Goal: Register for event/course

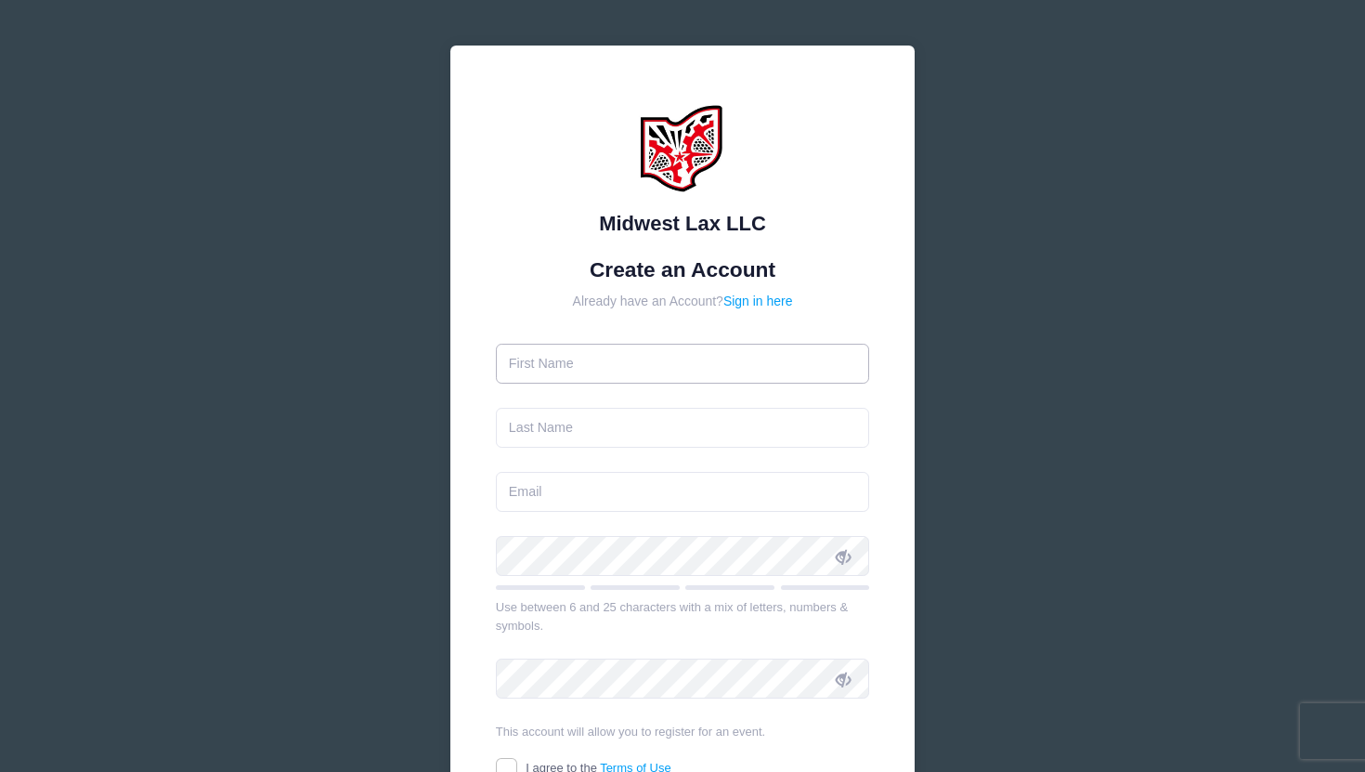
click at [687, 370] on input "text" at bounding box center [683, 364] width 374 height 40
type input "[PERSON_NAME]"
click at [596, 425] on input "text" at bounding box center [683, 428] width 374 height 40
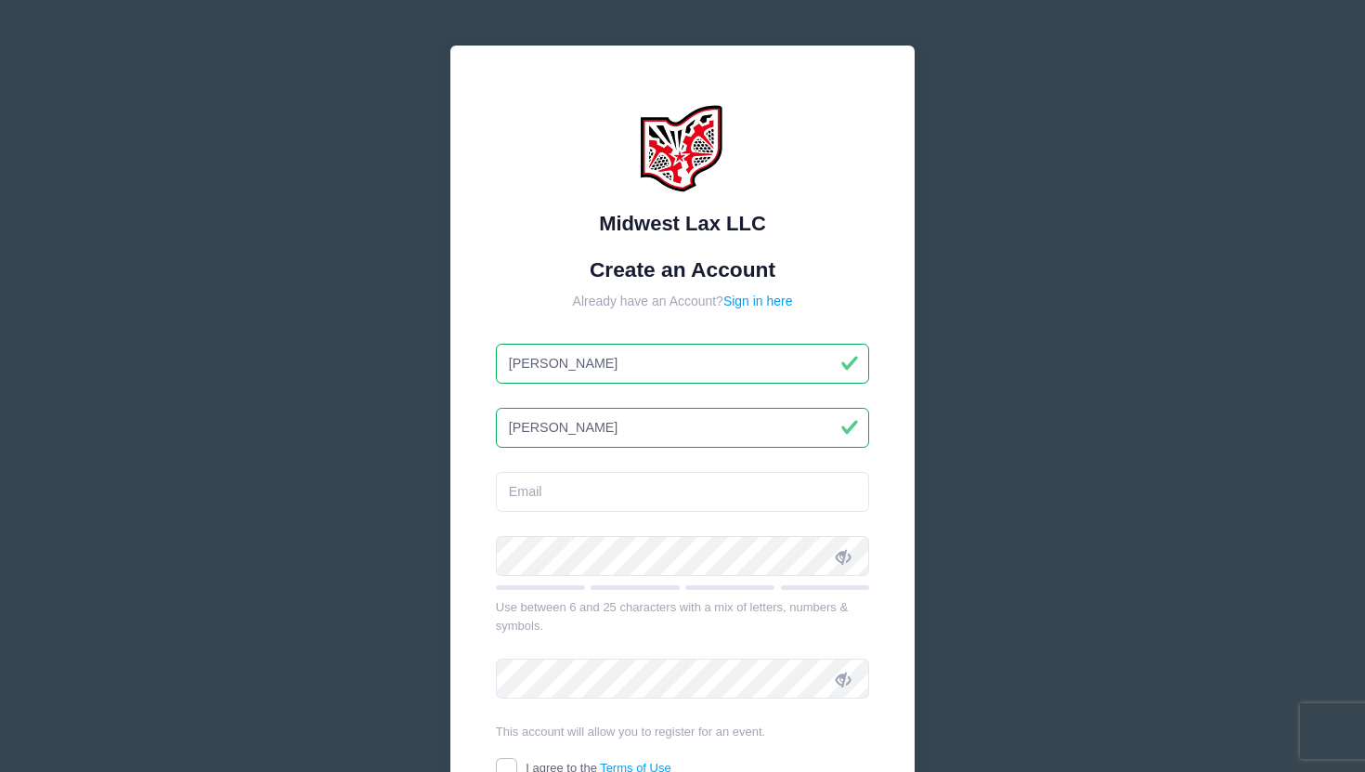
type input "[PERSON_NAME]"
click at [551, 489] on input "email" at bounding box center [683, 492] width 374 height 40
type input "[EMAIL_ADDRESS][DOMAIN_NAME]"
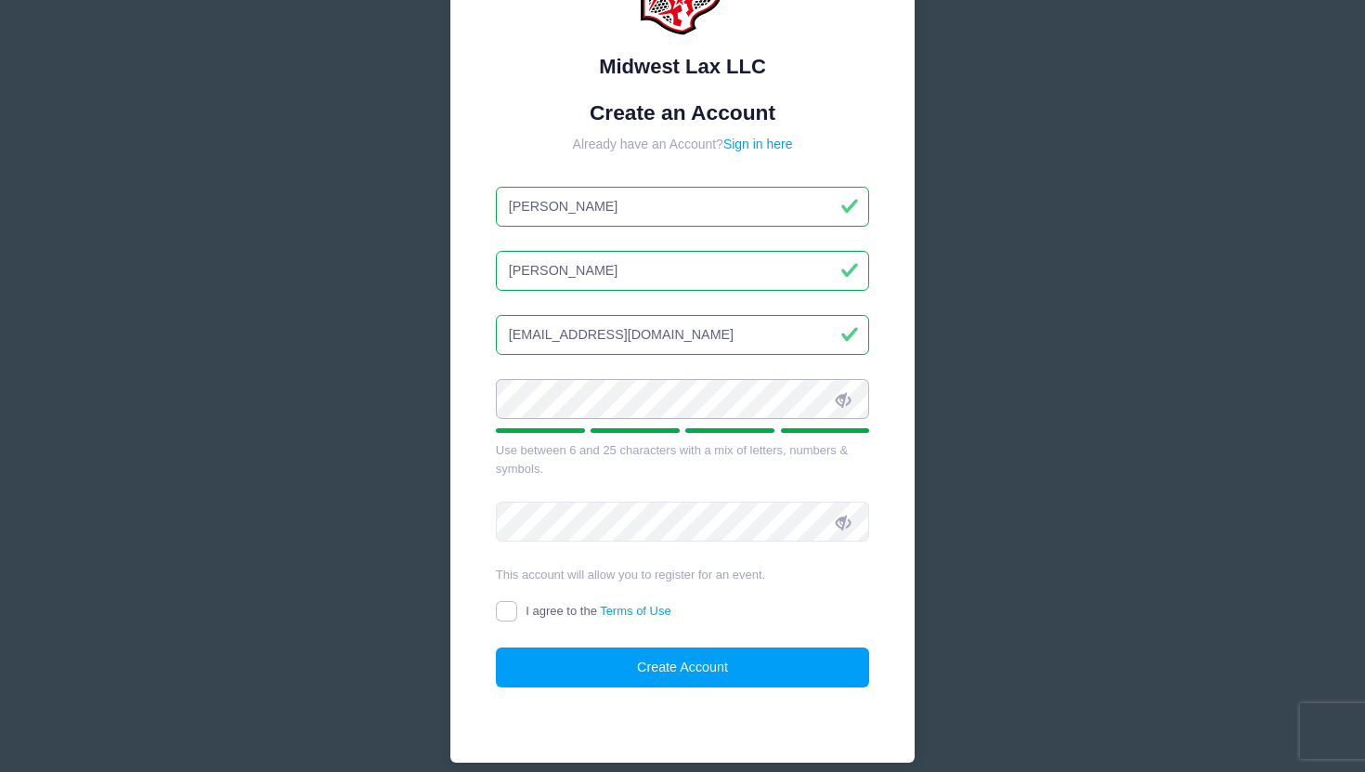
scroll to position [239, 0]
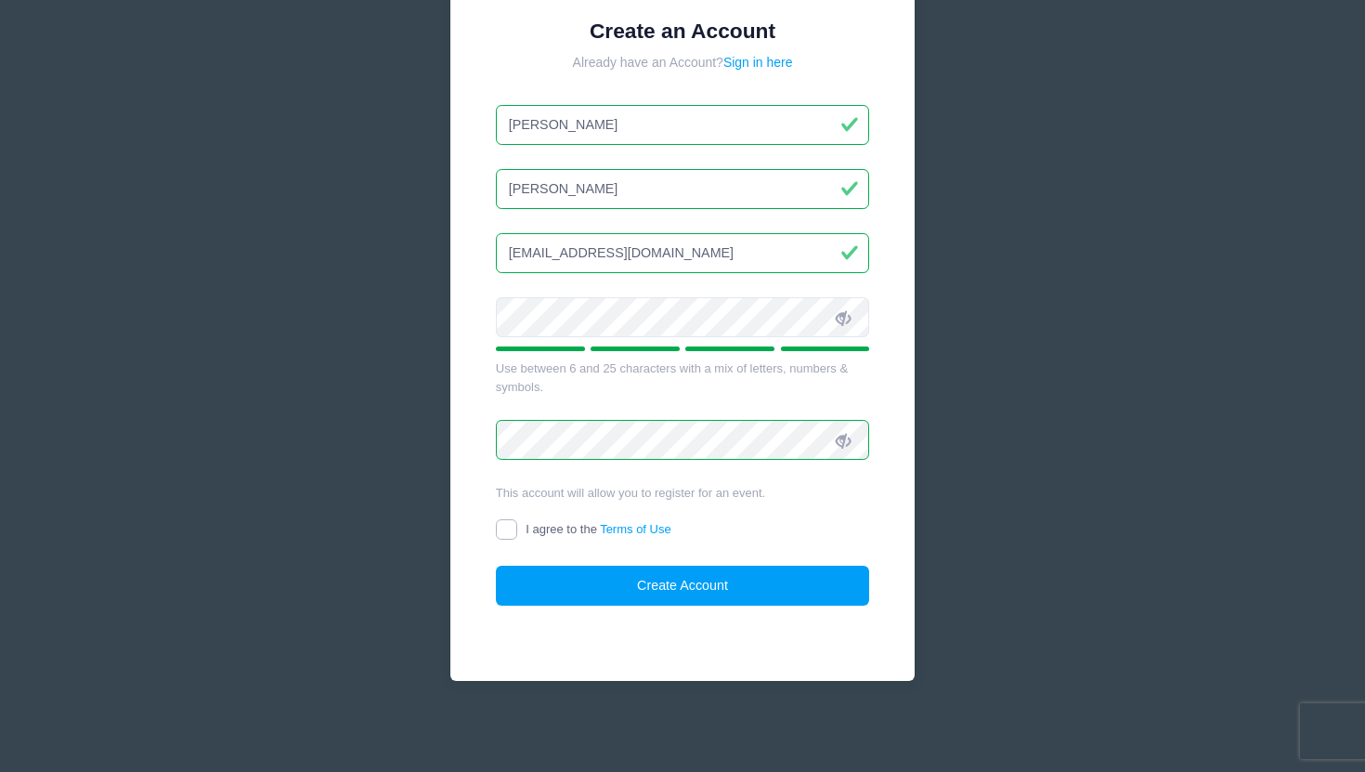
click at [497, 529] on input "I agree to the Terms of Use" at bounding box center [506, 529] width 21 height 21
checkbox input "true"
click at [543, 562] on form "Create an Account Already have an Account? Sign in here Nathan George nathanlg8…" at bounding box center [683, 313] width 374 height 588
click at [543, 582] on button "Create Account" at bounding box center [683, 586] width 374 height 40
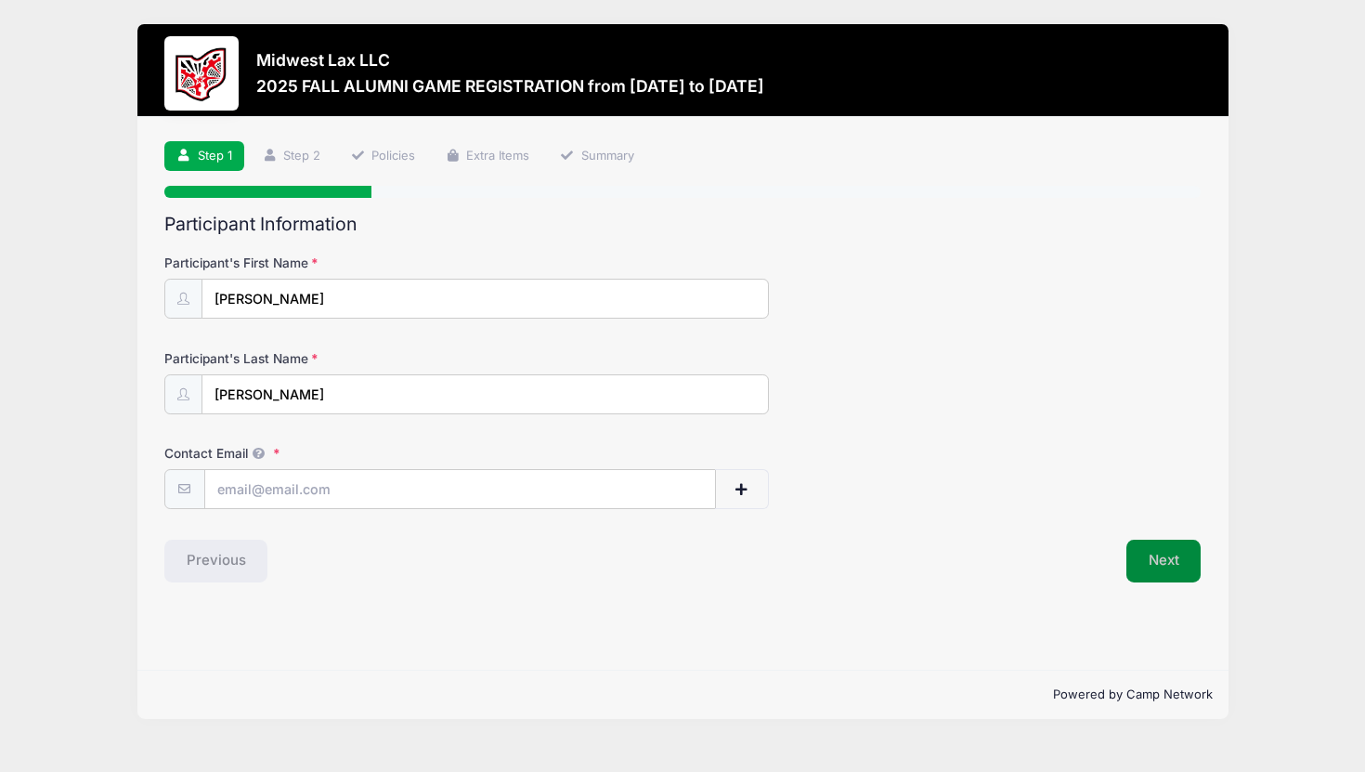
click at [1155, 556] on button "Next" at bounding box center [1164, 561] width 75 height 43
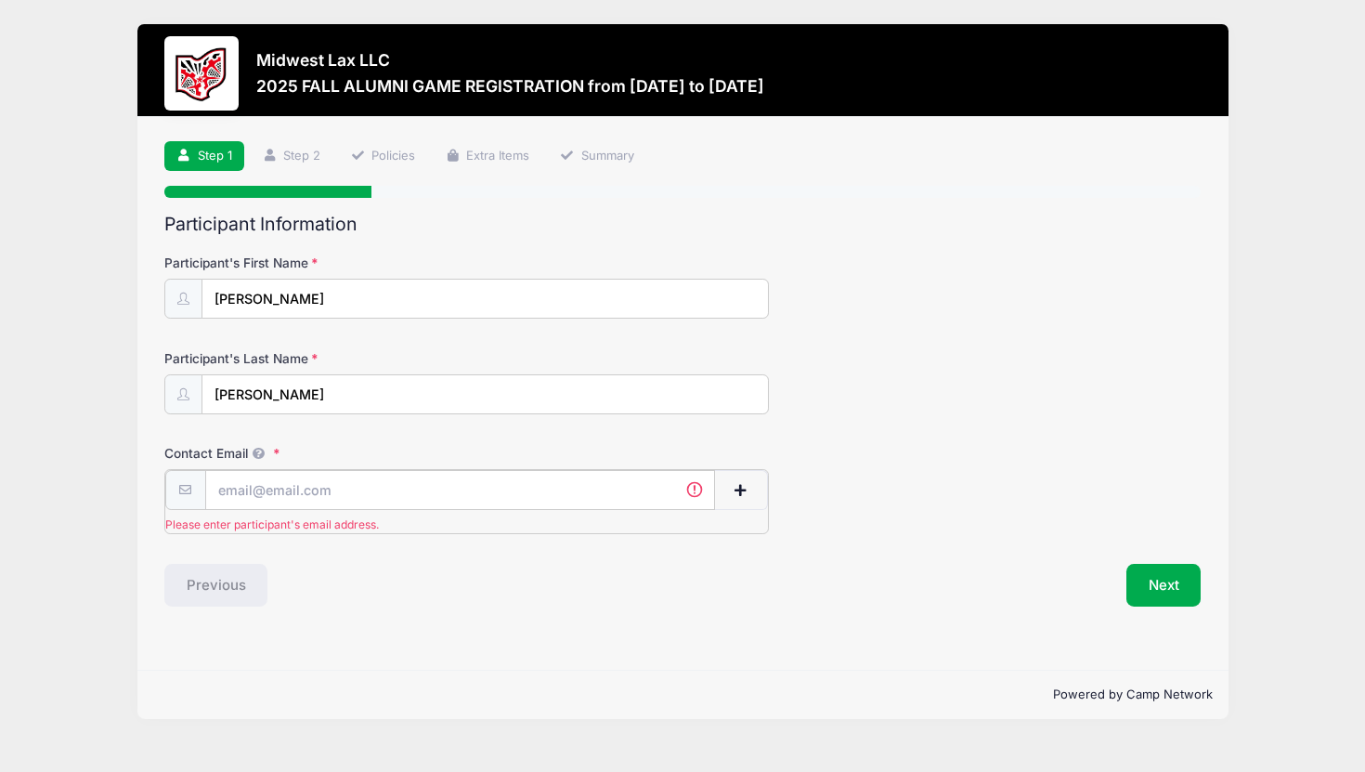
click at [543, 474] on input "Contact Email" at bounding box center [460, 490] width 510 height 40
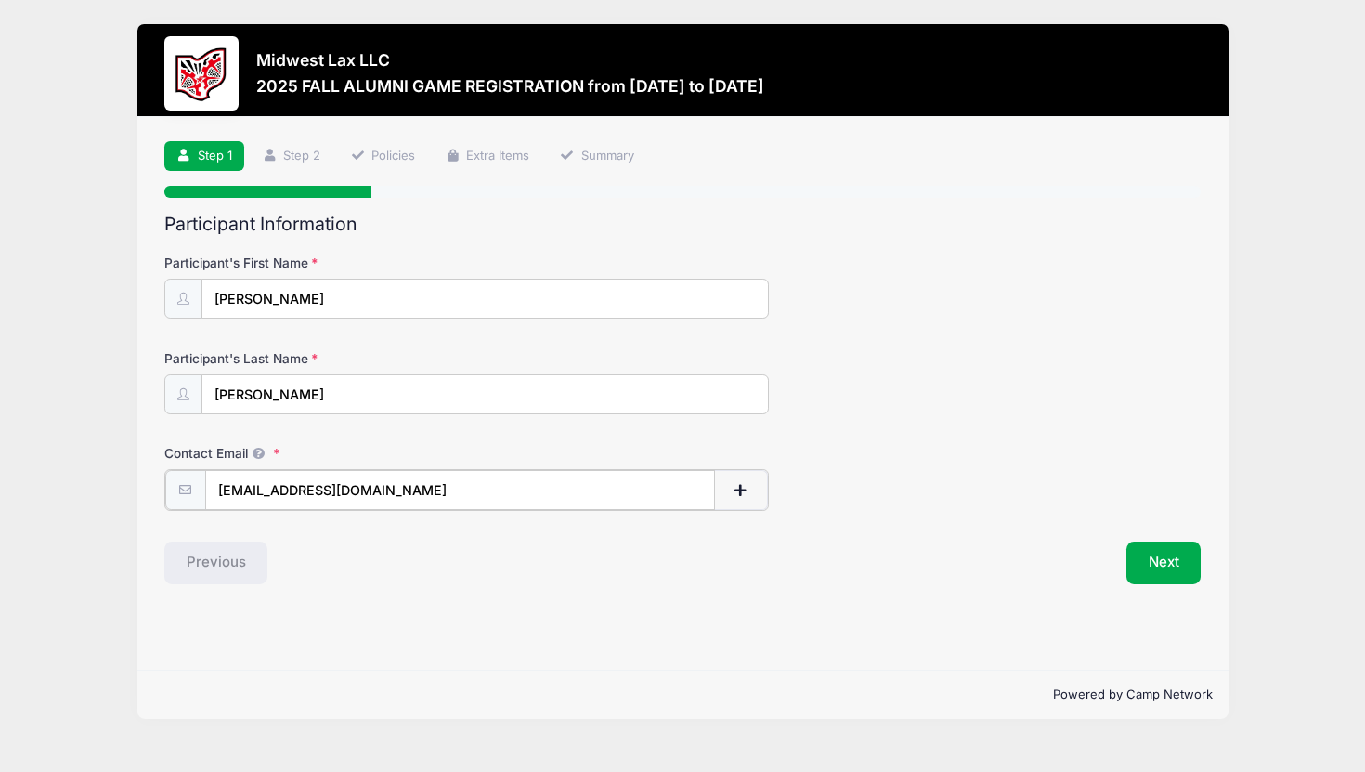
type input "[EMAIL_ADDRESS][DOMAIN_NAME]"
click at [1162, 547] on button "Next" at bounding box center [1164, 561] width 75 height 43
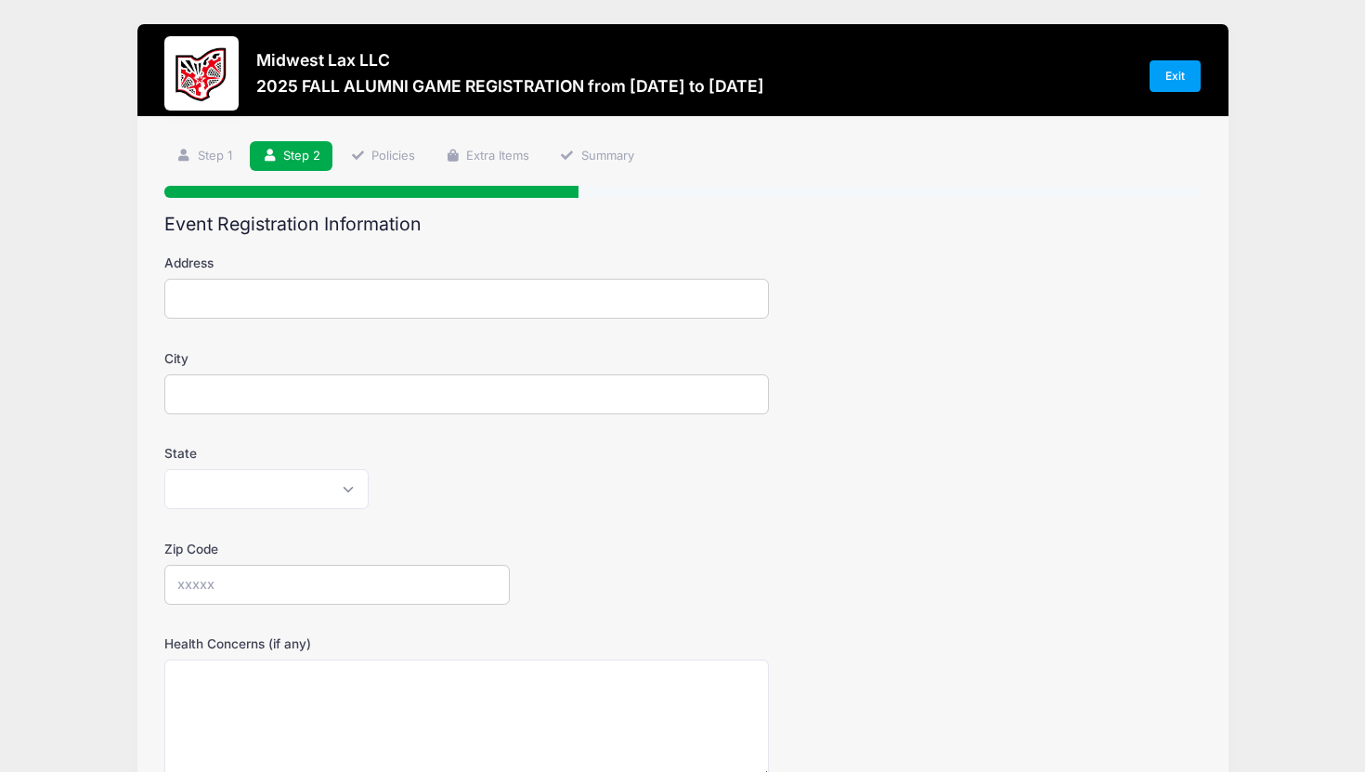
click at [621, 300] on input "Address" at bounding box center [466, 299] width 605 height 40
type input "[GEOGRAPHIC_DATA][PERSON_NAME]"
click at [505, 395] on input "City" at bounding box center [466, 394] width 605 height 40
type input "[GEOGRAPHIC_DATA]"
click at [304, 480] on select "[US_STATE] [US_STATE] [US_STATE] [US_STATE] [US_STATE] Armed Forces Africa Arme…" at bounding box center [266, 489] width 204 height 40
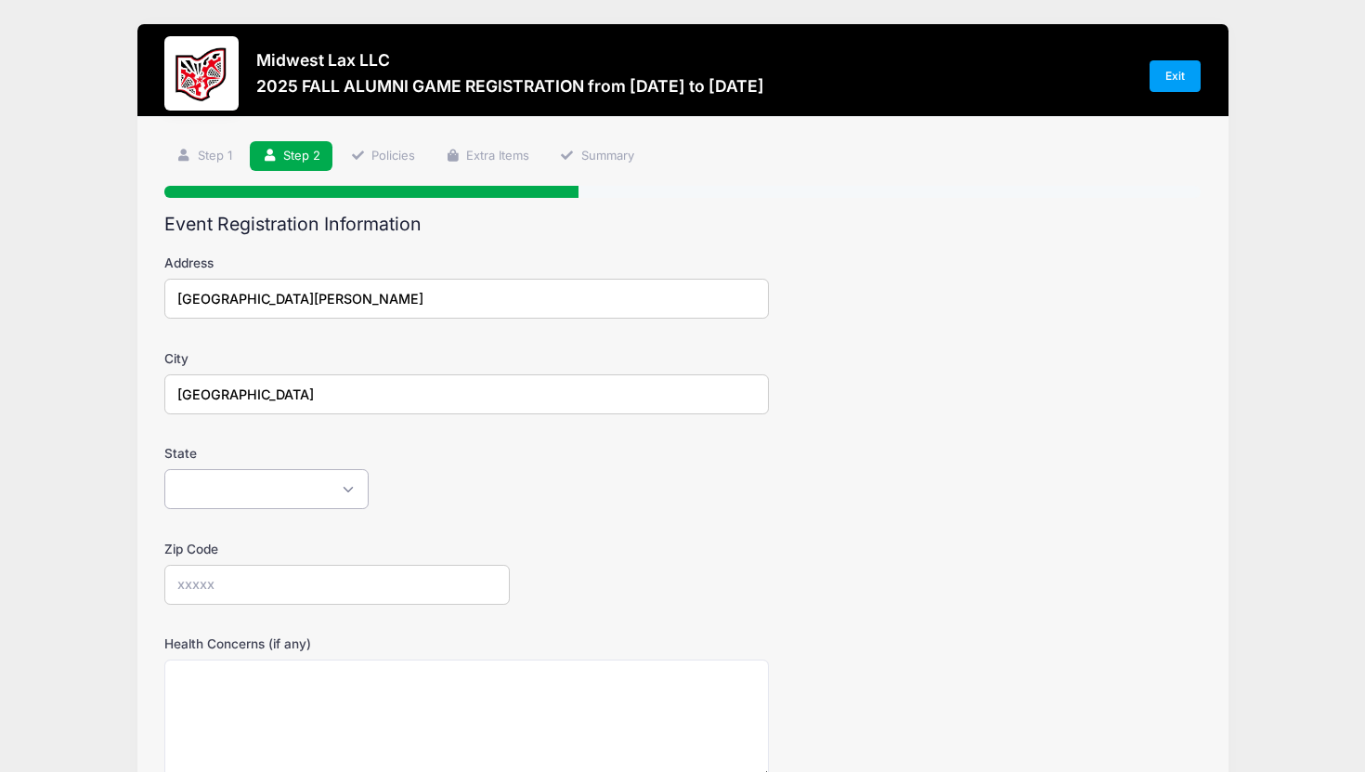
select select "VA"
click at [164, 469] on select "[US_STATE] [US_STATE] [US_STATE] [US_STATE] [US_STATE] Armed Forces Africa Arme…" at bounding box center [266, 489] width 204 height 40
click at [243, 585] on input "Zip Code" at bounding box center [337, 585] width 346 height 40
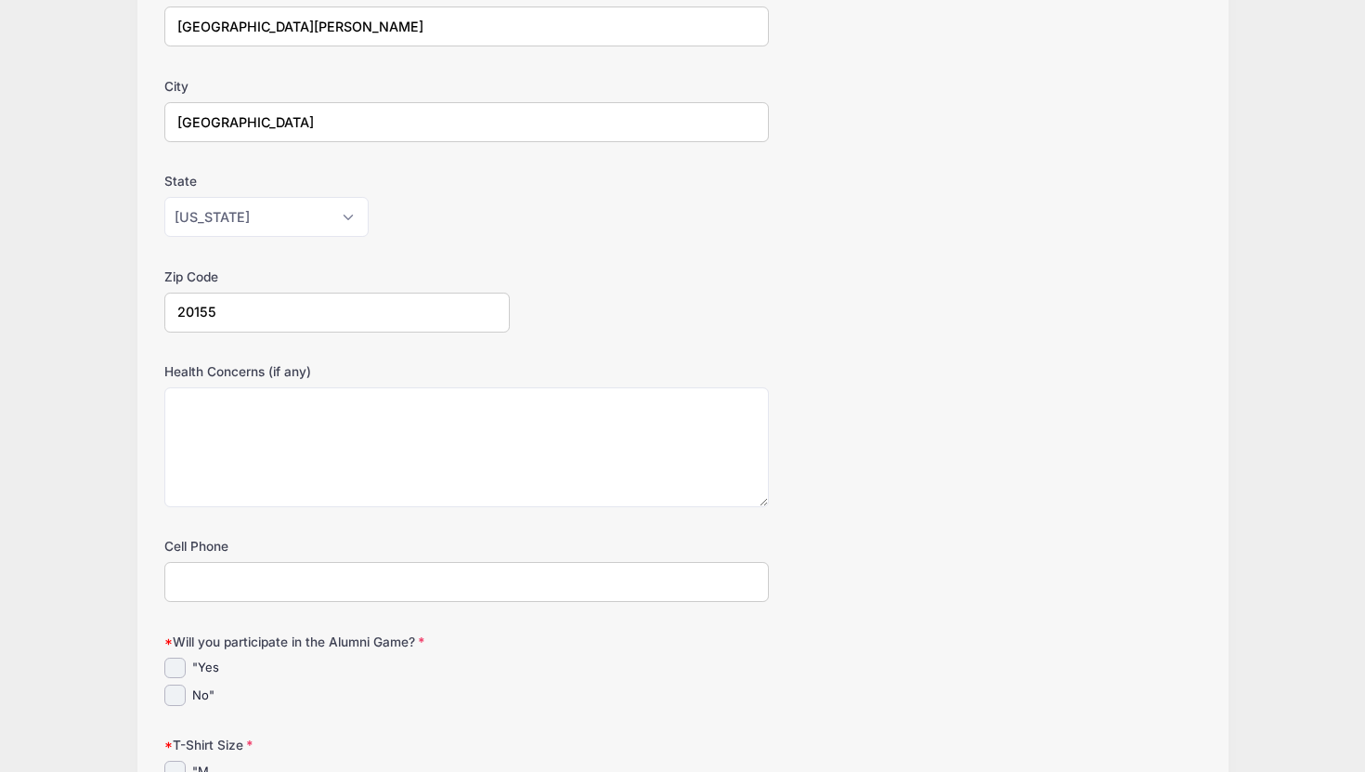
scroll to position [275, 0]
type input "20155"
click at [232, 587] on input "Cell Phone" at bounding box center [466, 579] width 605 height 40
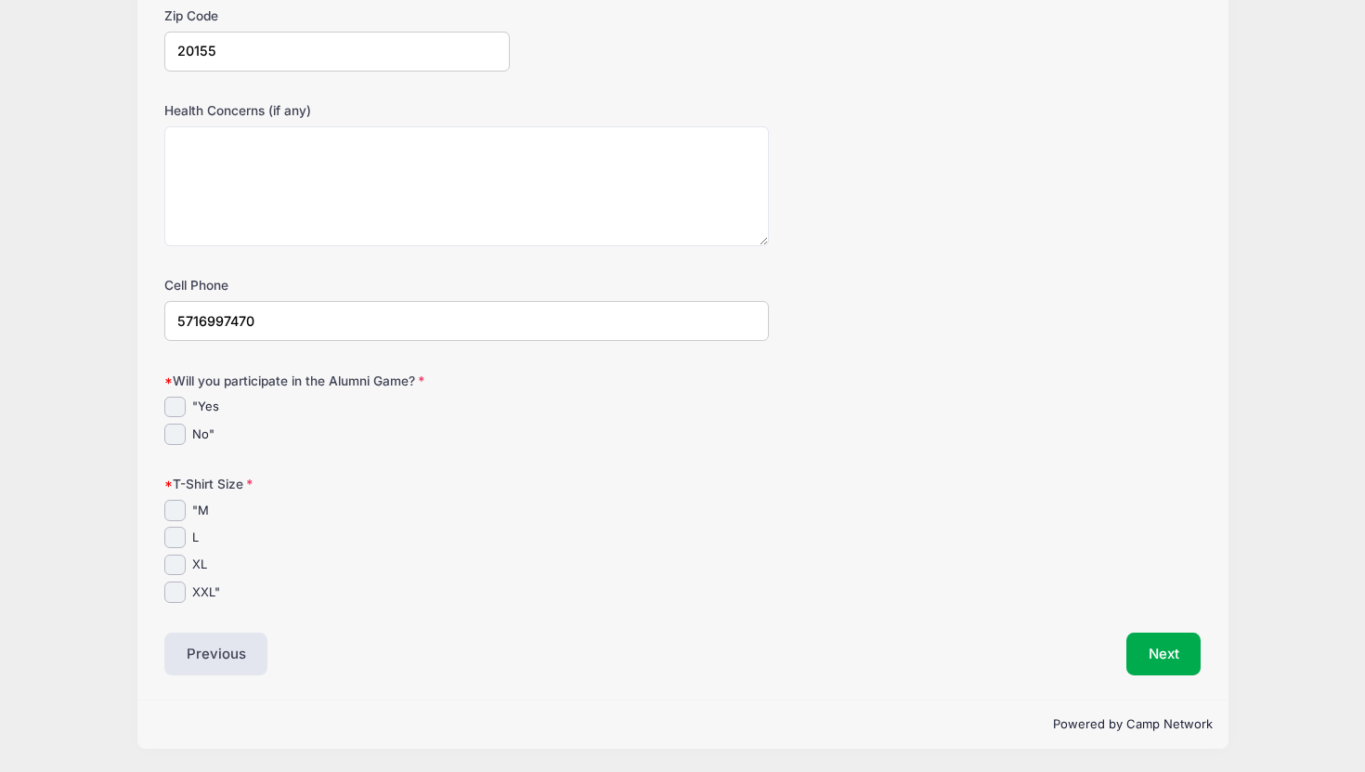
type input "5716997470"
click at [174, 403] on input ""Yes" at bounding box center [174, 407] width 21 height 21
checkbox input "true"
click at [176, 581] on input "XXL"" at bounding box center [174, 591] width 21 height 21
checkbox input "true"
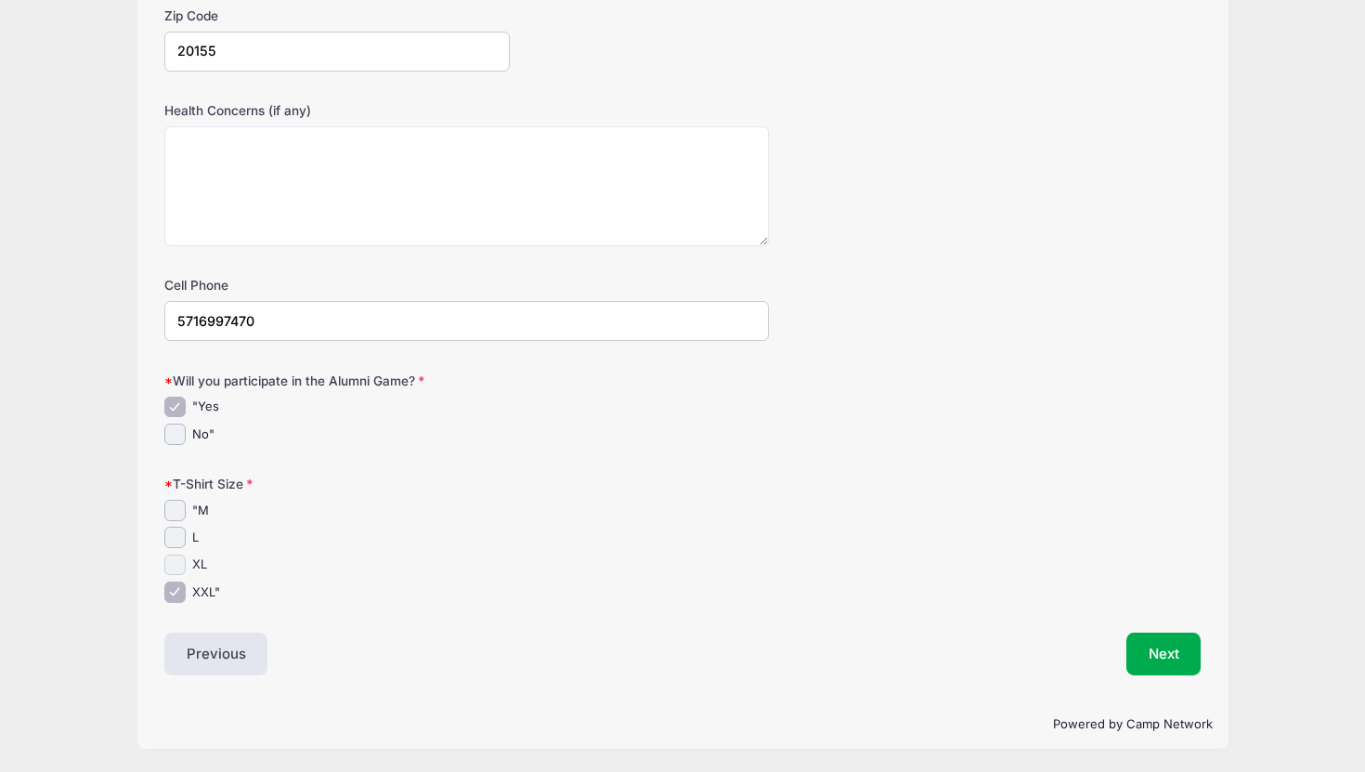
click at [175, 564] on input "XL" at bounding box center [174, 565] width 21 height 21
checkbox input "true"
click at [172, 593] on input "XXL"" at bounding box center [174, 591] width 21 height 21
click at [176, 591] on input "XXL"" at bounding box center [174, 591] width 21 height 21
checkbox input "true"
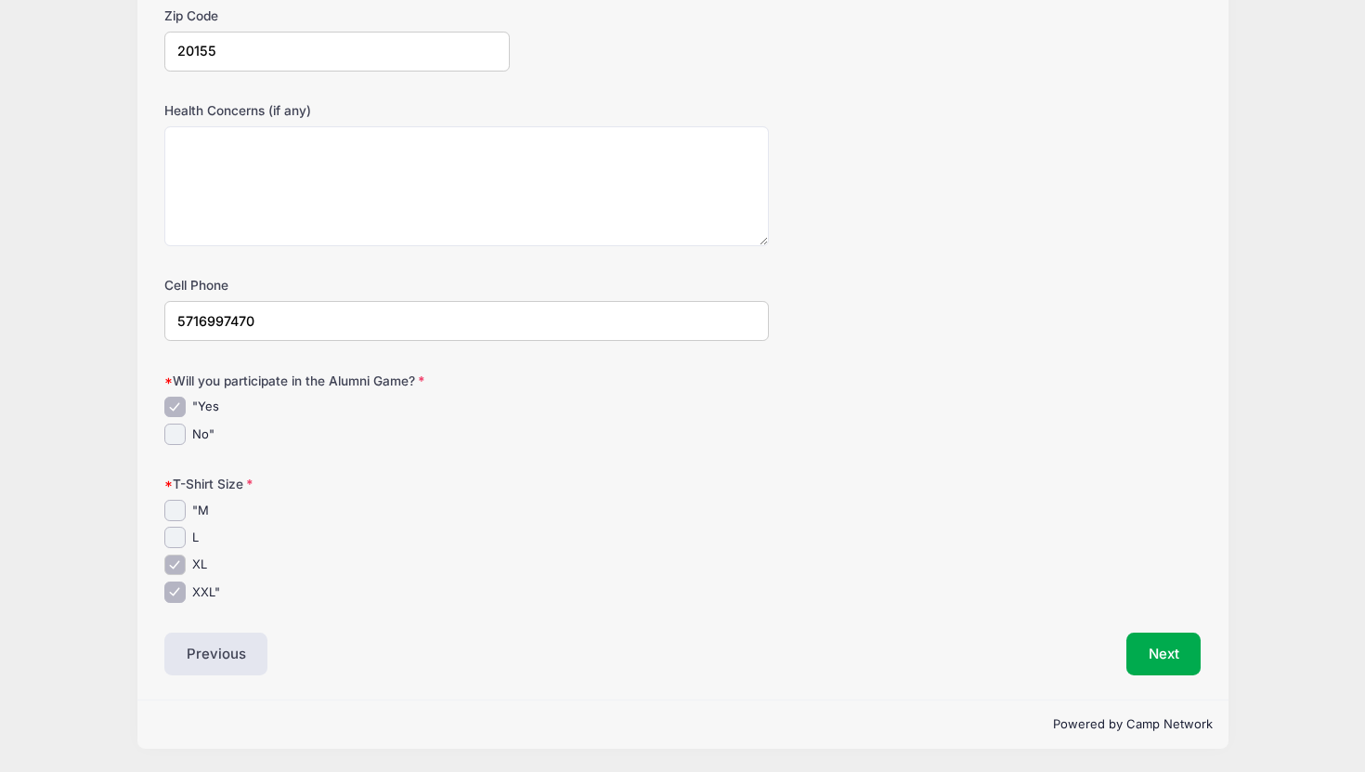
click at [178, 560] on input "XL" at bounding box center [174, 565] width 21 height 21
checkbox input "false"
click at [1161, 668] on button "Next" at bounding box center [1164, 654] width 75 height 43
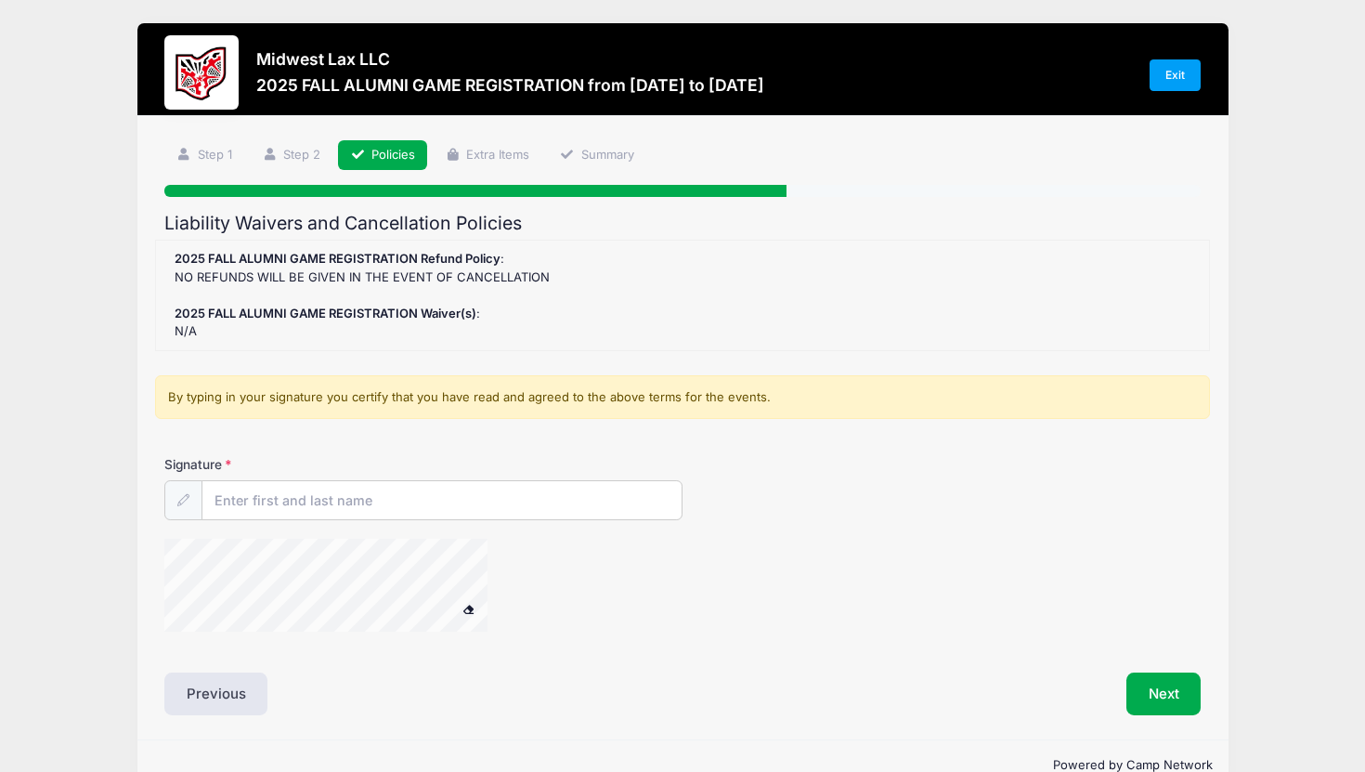
scroll to position [0, 0]
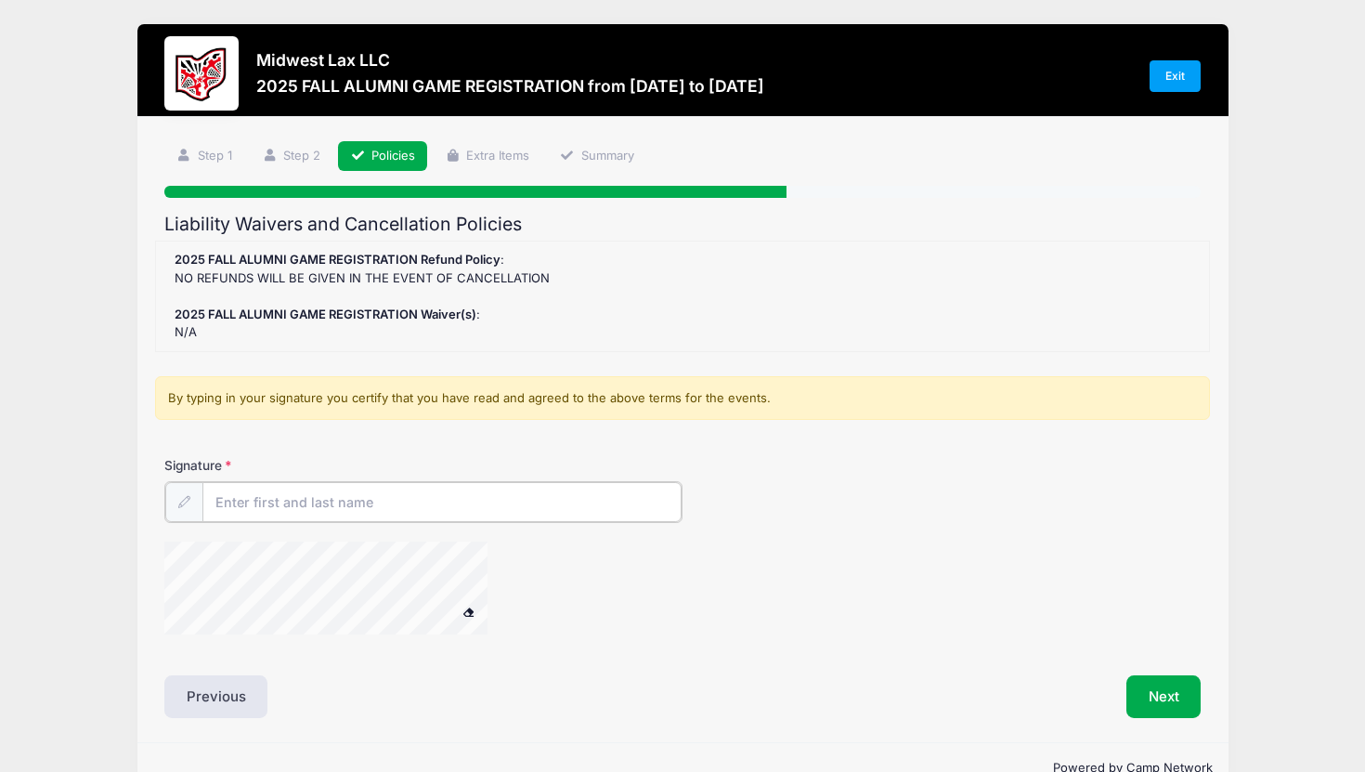
click at [480, 508] on input "Signature" at bounding box center [441, 502] width 479 height 40
type input "[PERSON_NAME]"
click at [527, 619] on div at bounding box center [350, 589] width 372 height 98
click at [186, 501] on icon at bounding box center [183, 501] width 12 height 12
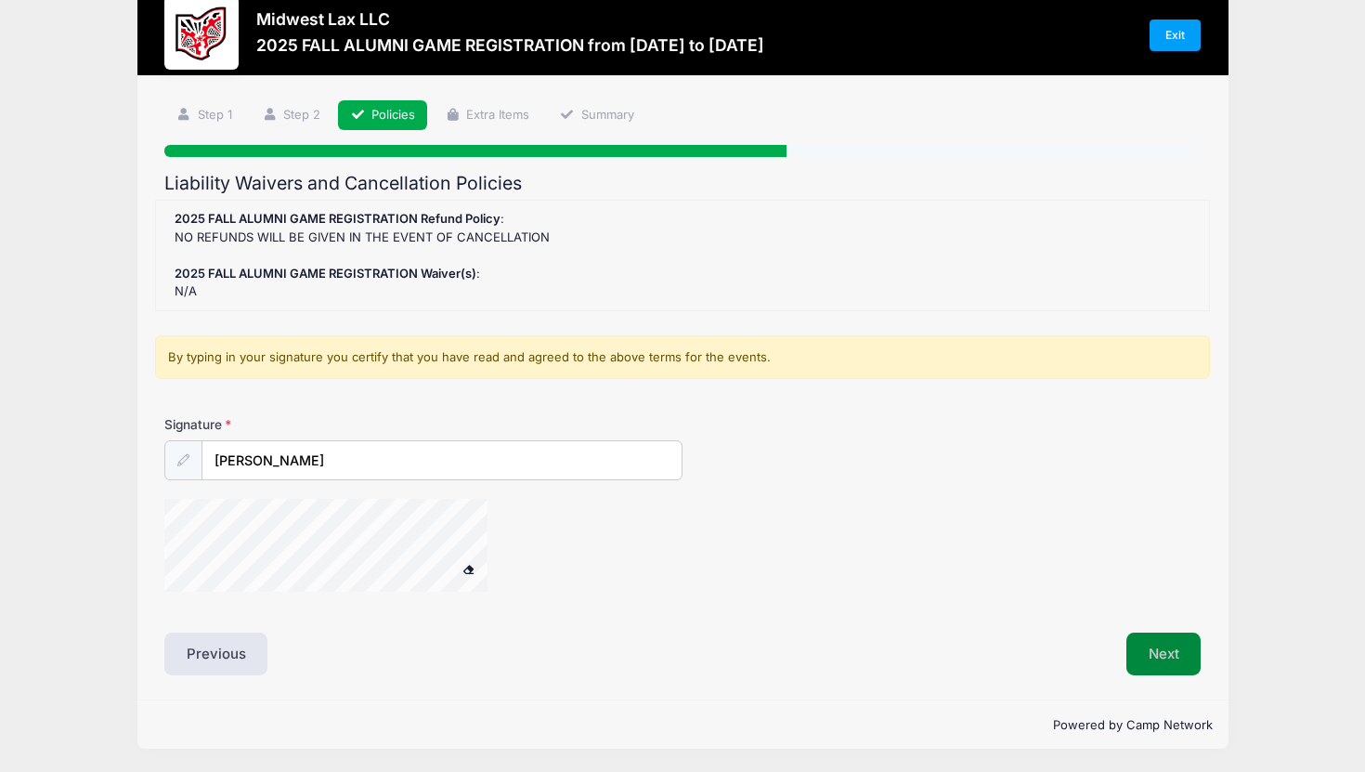
click at [1185, 644] on button "Next" at bounding box center [1164, 654] width 75 height 43
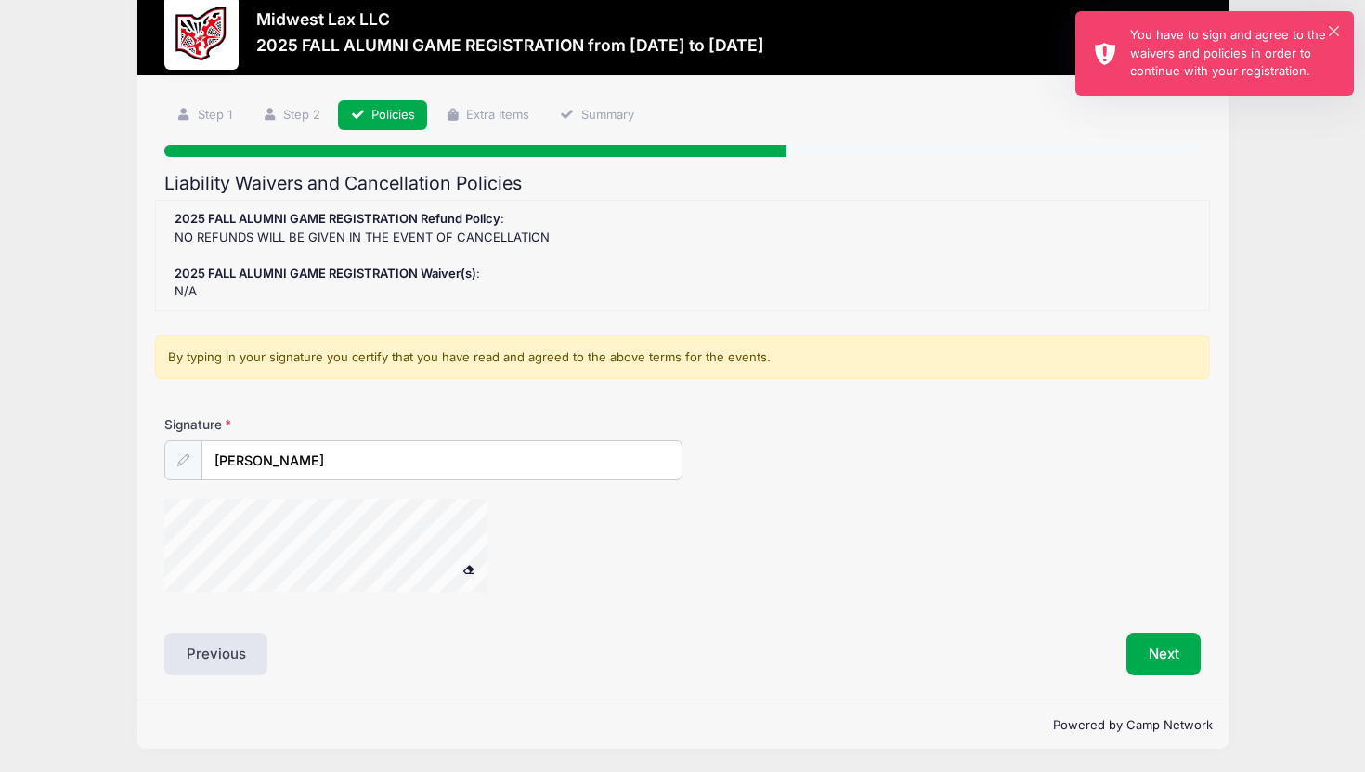
click at [1327, 29] on div "You have to sign and agree to the waivers and policies in order to continue wit…" at bounding box center [1234, 53] width 209 height 55
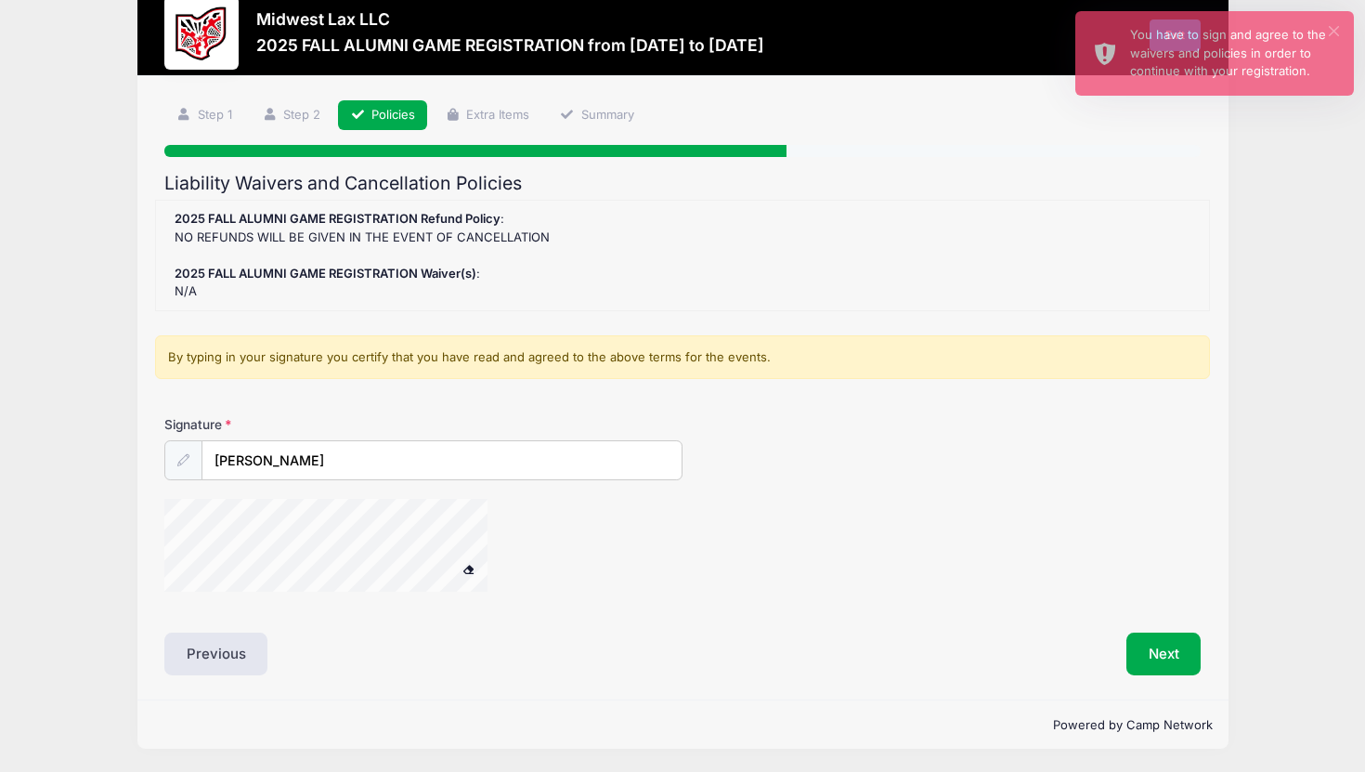
click at [1329, 29] on button "×" at bounding box center [1334, 31] width 10 height 10
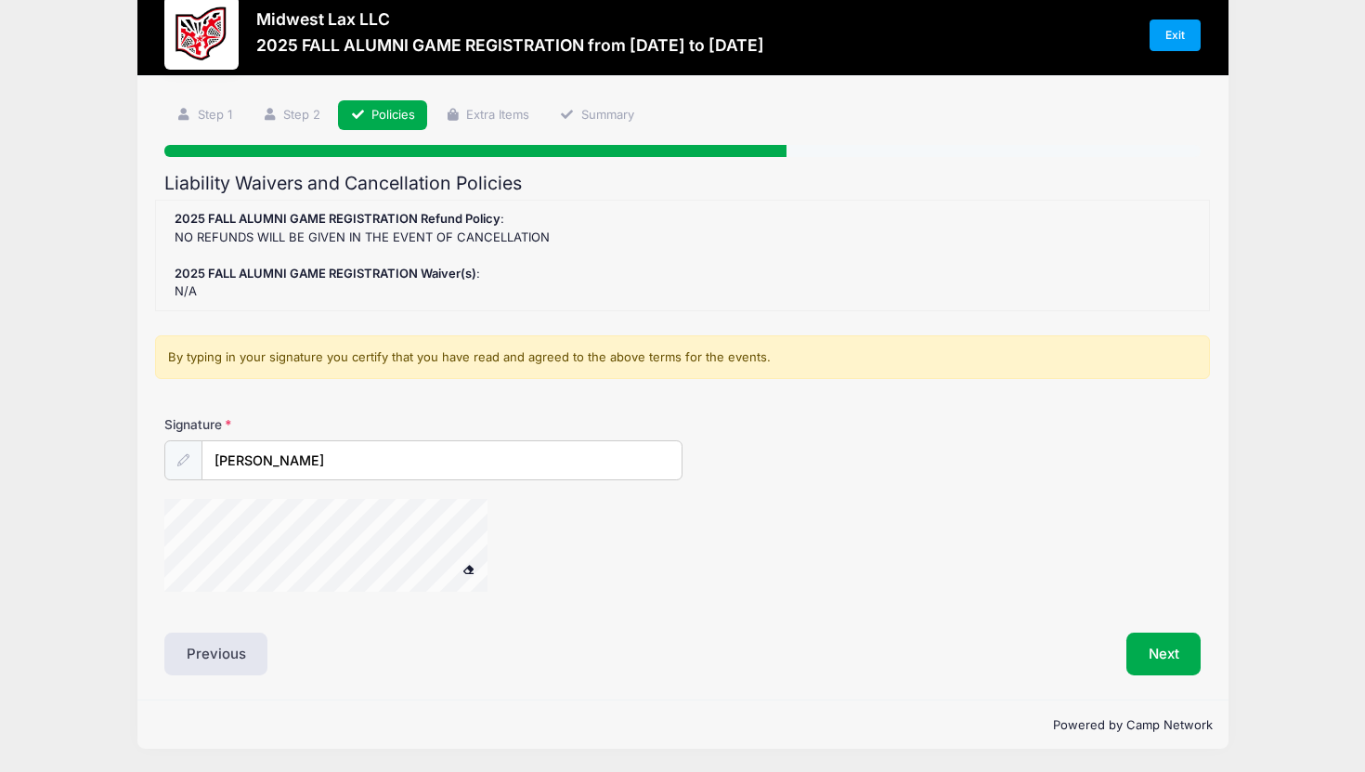
click at [471, 617] on div "Liability Waivers and Cancellation Policies 2025 FALL ALUMNI GAME REGISTRATION …" at bounding box center [682, 424] width 1037 height 503
click at [1152, 661] on button "Next" at bounding box center [1164, 654] width 75 height 43
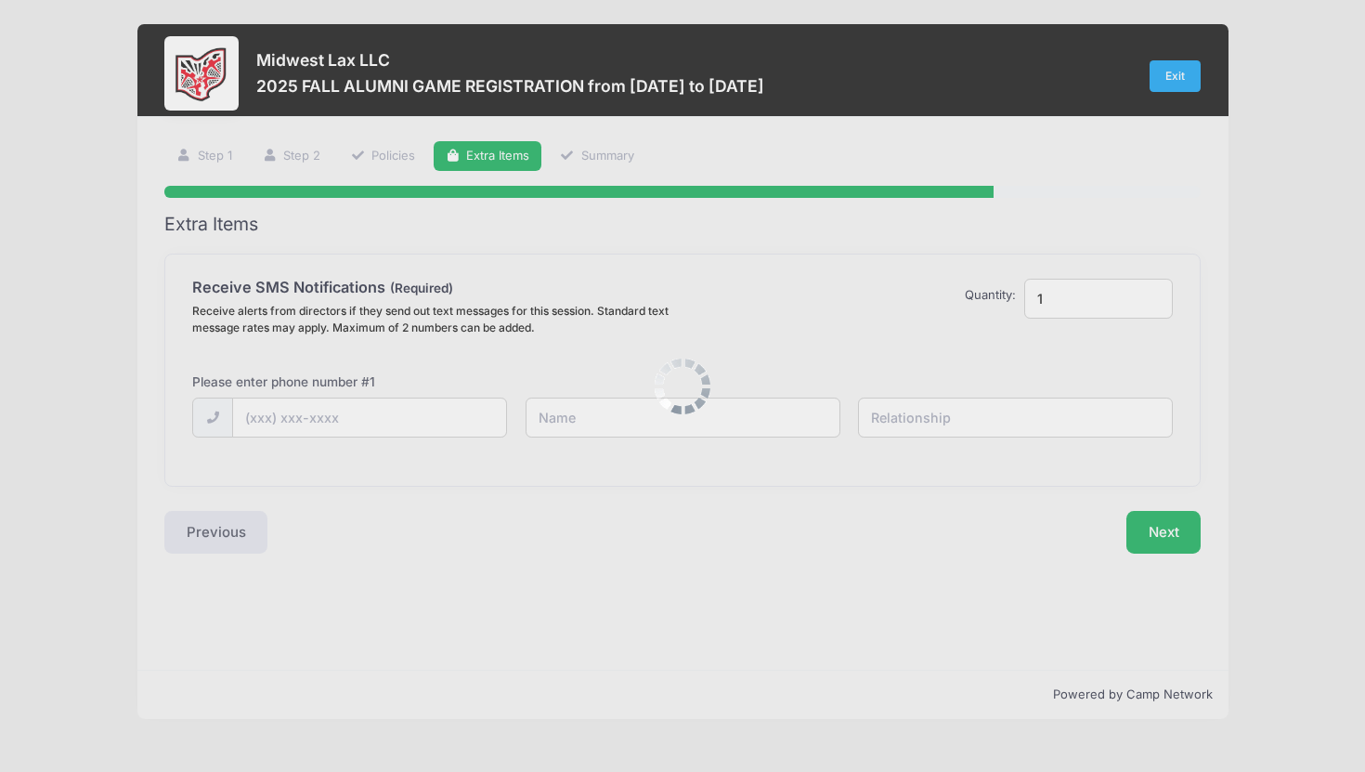
scroll to position [0, 0]
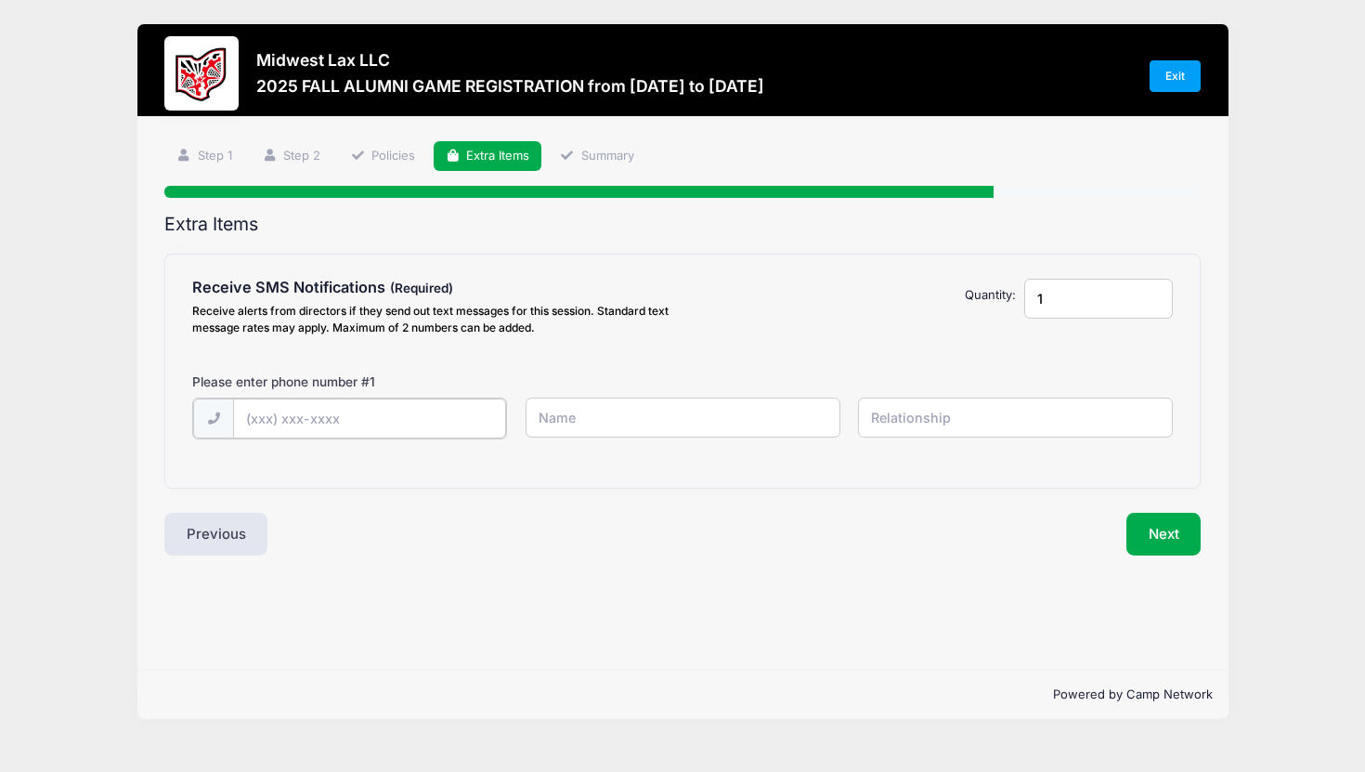
click at [437, 429] on input "text" at bounding box center [369, 418] width 273 height 40
type input "[PHONE_NUMBER]"
click at [593, 411] on input "text" at bounding box center [683, 418] width 315 height 40
type input "[PERSON_NAME]"
click at [879, 405] on input "text" at bounding box center [1015, 418] width 315 height 40
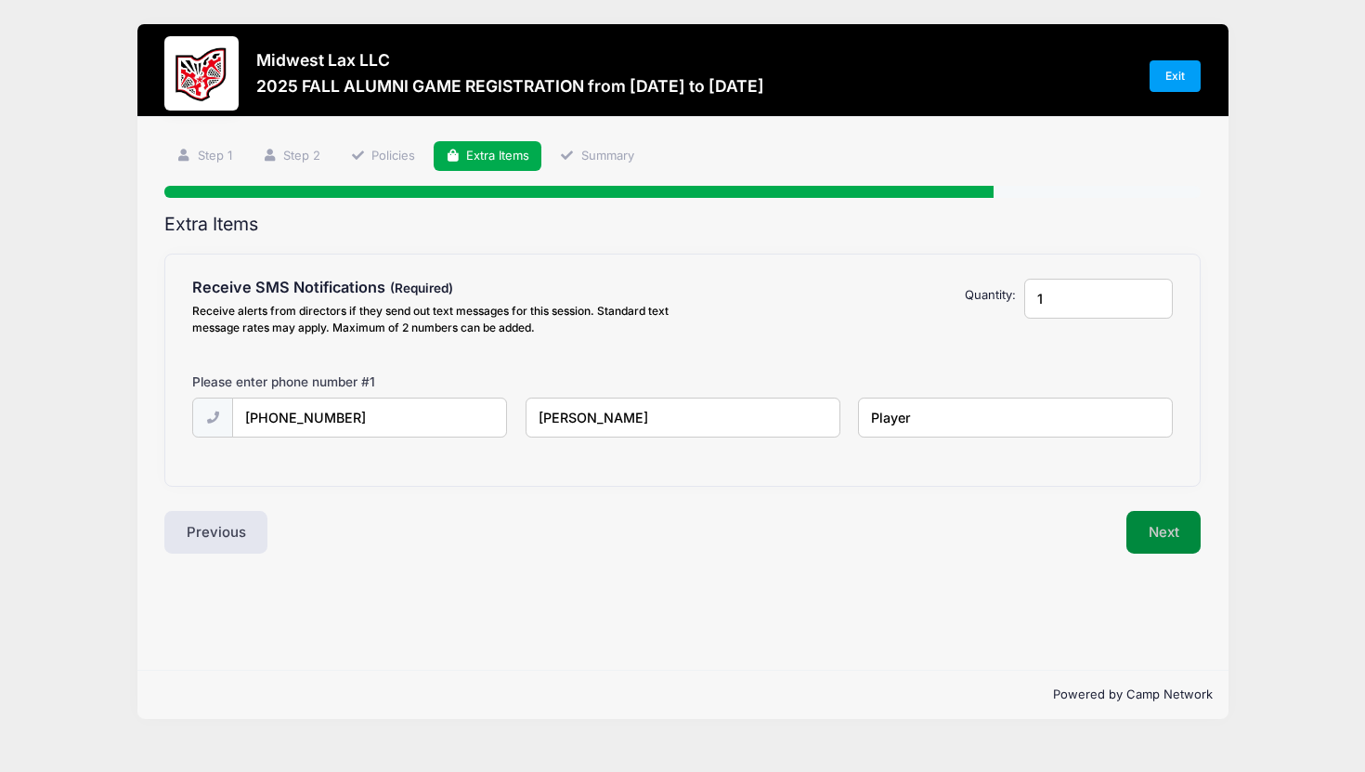
type input "Player"
click at [1165, 540] on button "Next" at bounding box center [1164, 532] width 75 height 43
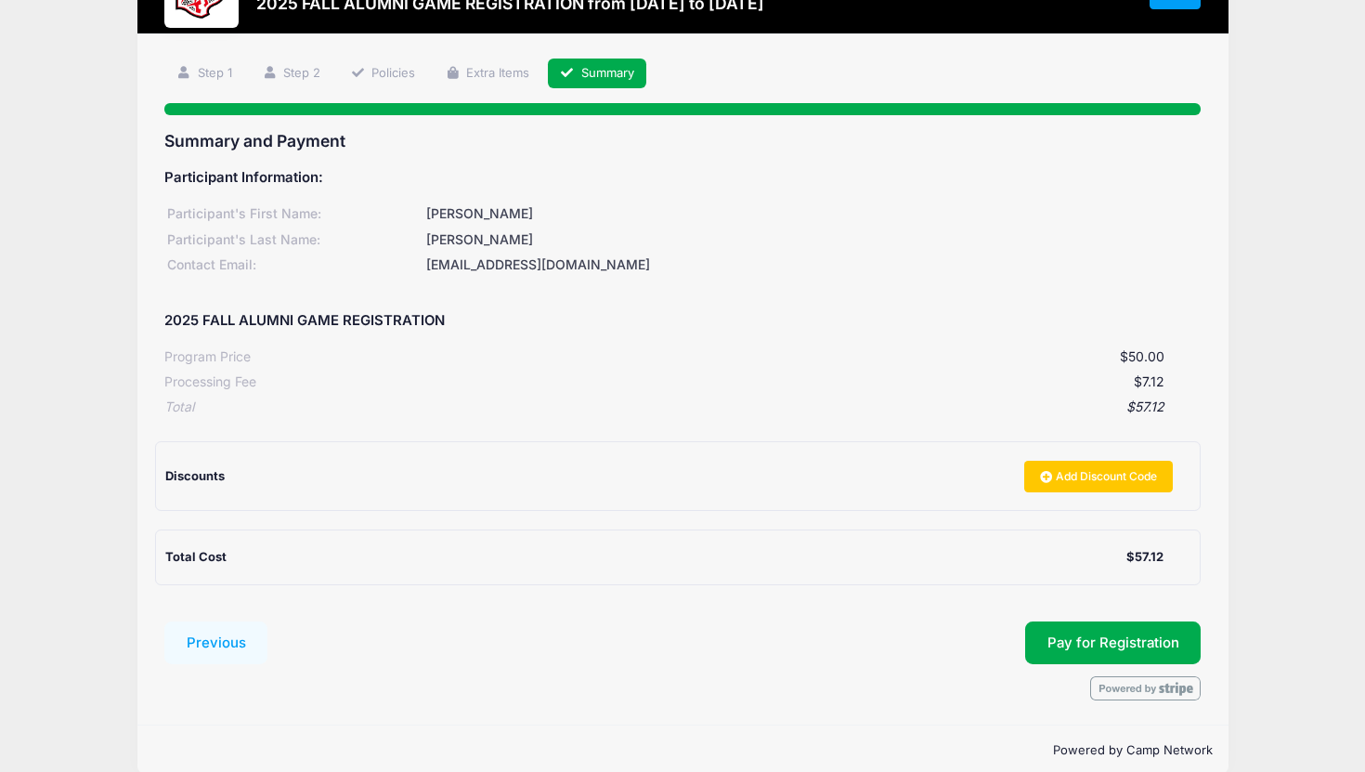
scroll to position [93, 0]
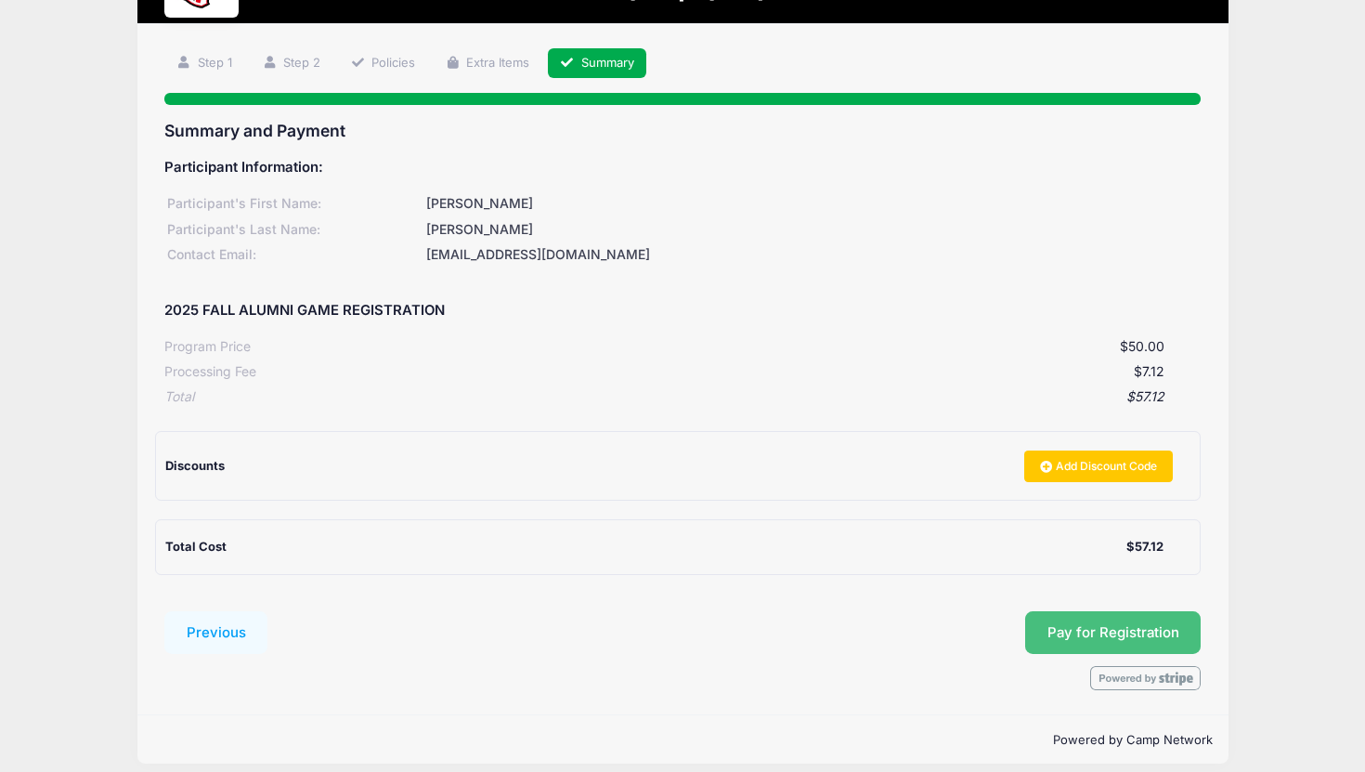
click at [1058, 647] on button "Pay for Registration" at bounding box center [1113, 632] width 176 height 43
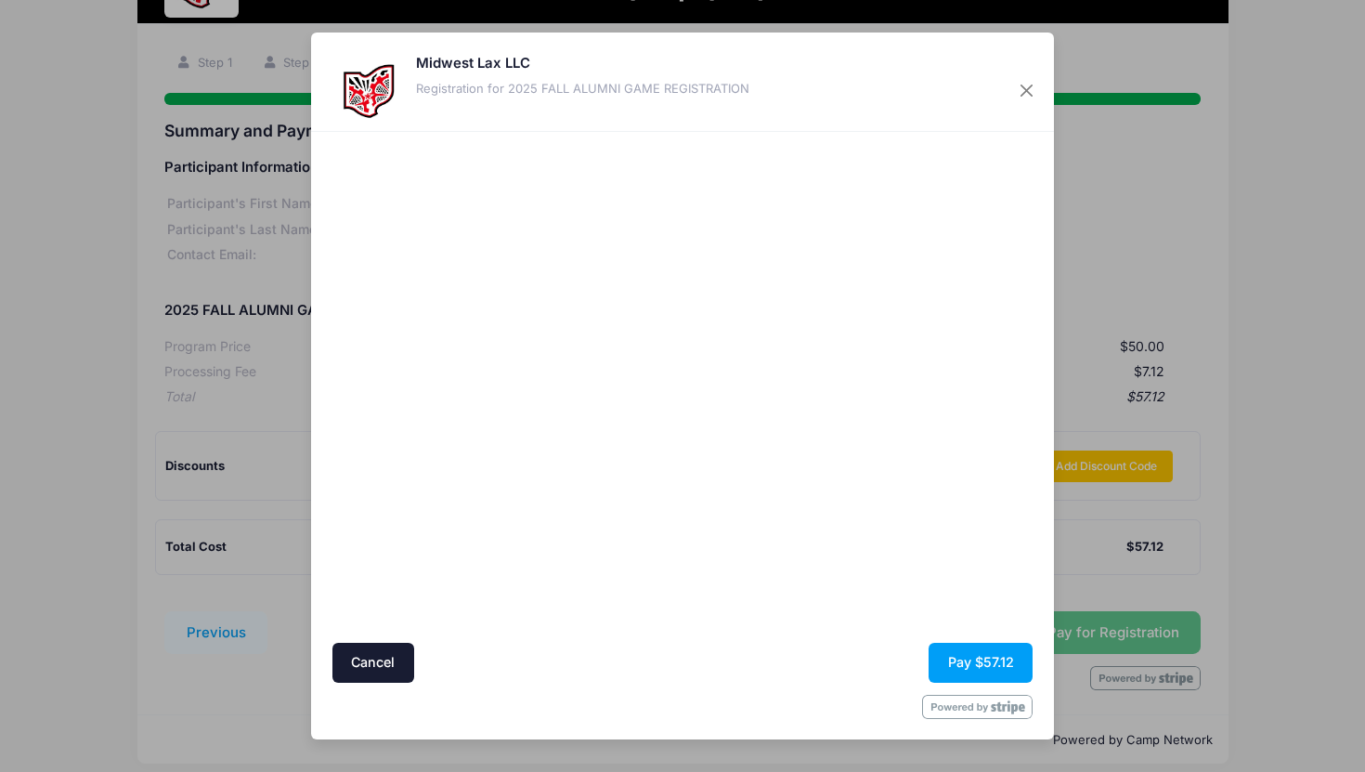
click at [883, 607] on div at bounding box center [863, 386] width 342 height 493
click at [991, 677] on button "Pay $57.12" at bounding box center [981, 663] width 104 height 40
